Goal: Find specific page/section: Find specific page/section

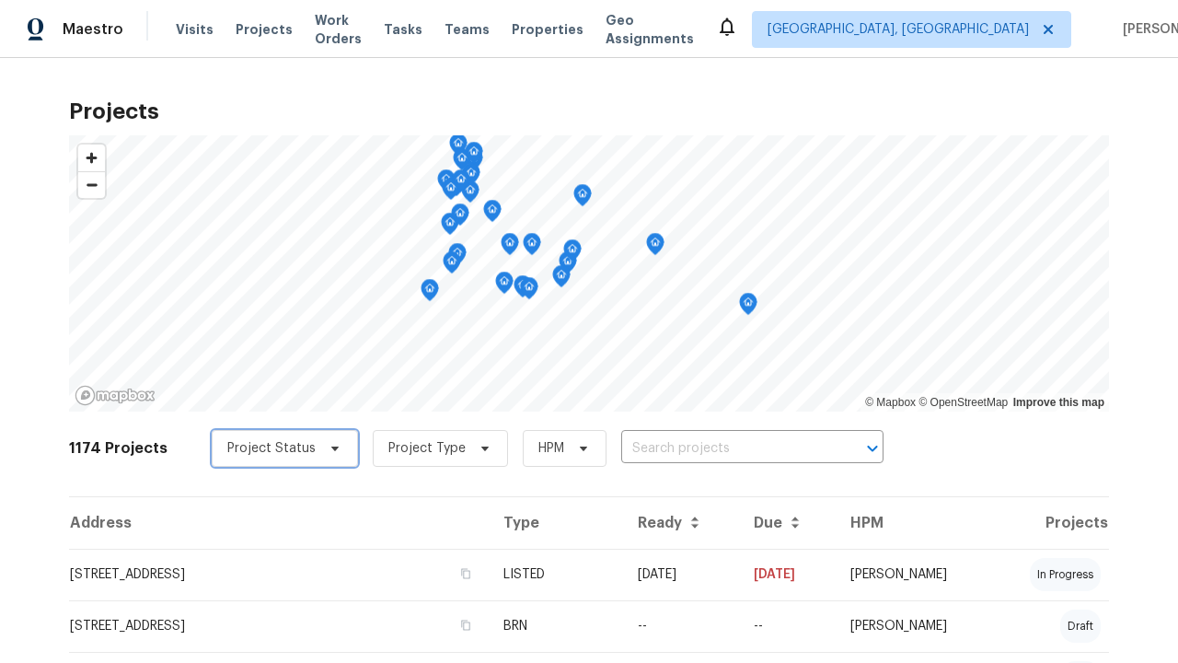
click at [275, 448] on span "Project Status" at bounding box center [271, 448] width 88 height 18
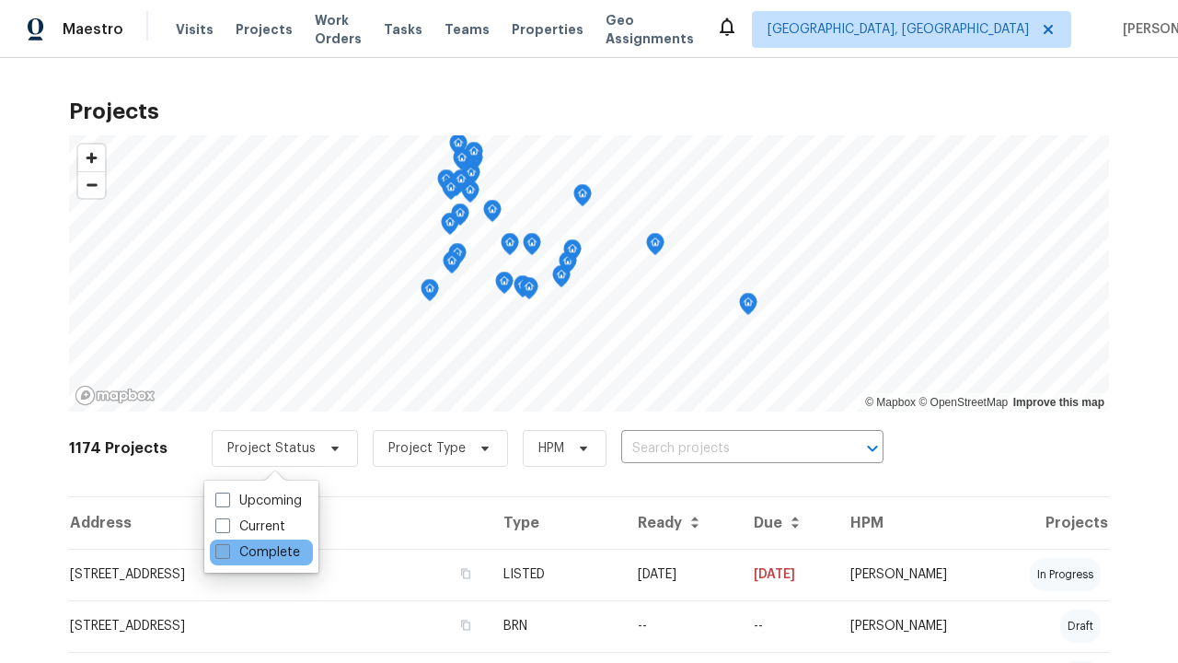
click at [257, 552] on label "Complete" at bounding box center [257, 552] width 85 height 18
click at [227, 552] on input "Complete" at bounding box center [221, 549] width 12 height 12
checkbox input "true"
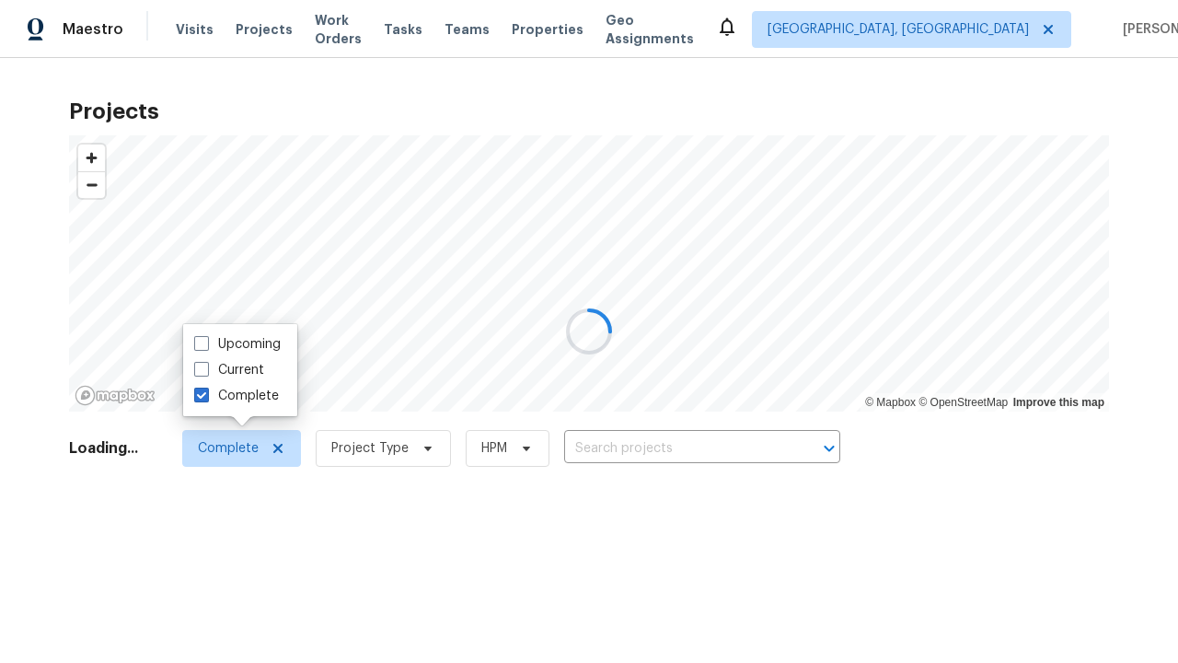
click at [9, 9] on div at bounding box center [589, 331] width 1178 height 663
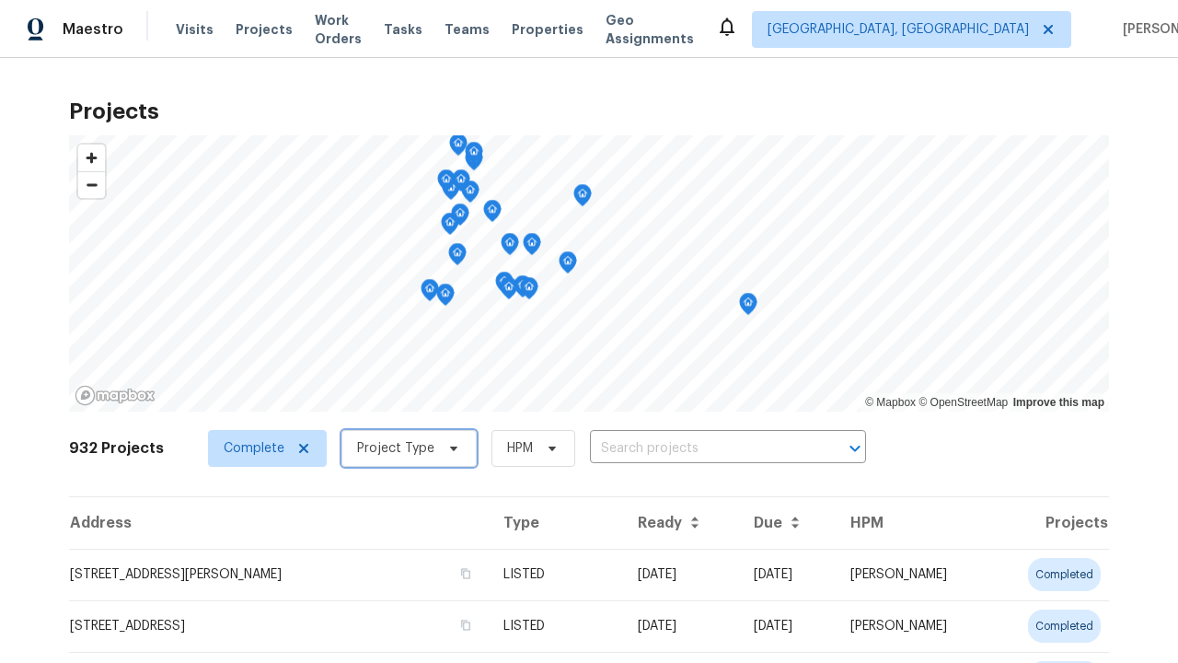
click at [400, 448] on span "Project Type" at bounding box center [395, 448] width 77 height 18
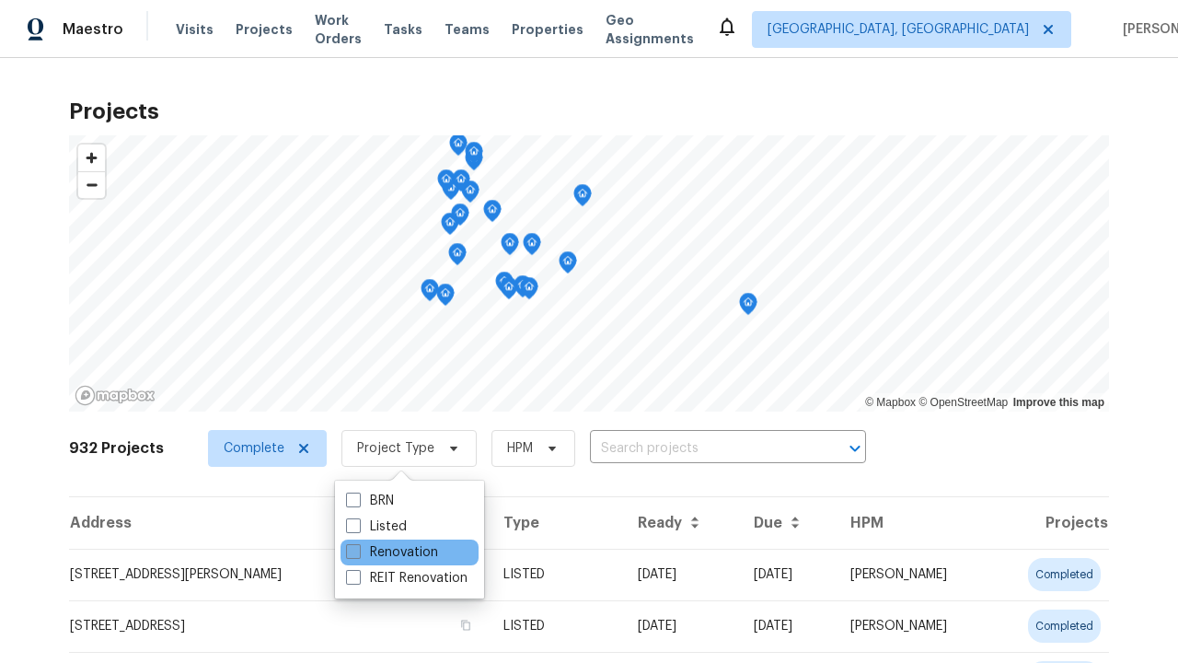
click at [391, 552] on label "Renovation" at bounding box center [392, 552] width 92 height 18
click at [358, 552] on input "Renovation" at bounding box center [352, 549] width 12 height 12
checkbox input "true"
